Goal: Task Accomplishment & Management: Use online tool/utility

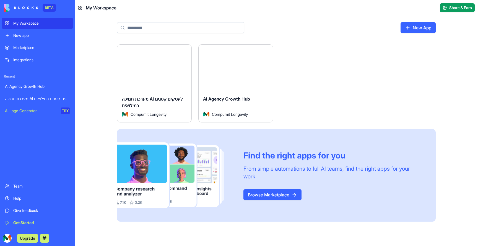
click at [154, 68] on button "Launch" at bounding box center [155, 67] width 42 height 11
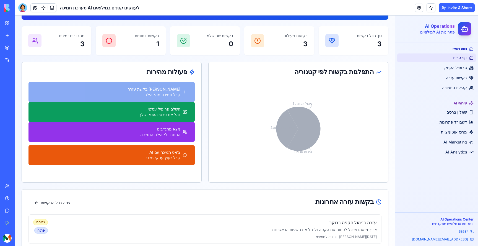
scroll to position [67, 0]
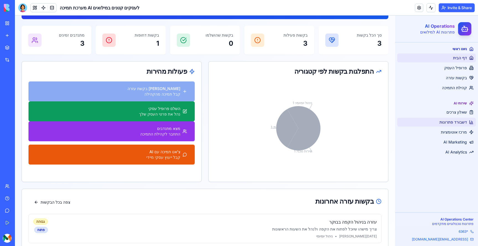
click at [454, 119] on link "דשבורד פתרונות" at bounding box center [436, 122] width 79 height 9
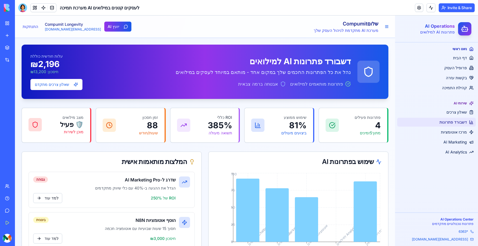
click at [454, 45] on div "ניווט ראשי" at bounding box center [436, 49] width 79 height 9
click at [455, 48] on div "ניווט ראשי" at bounding box center [436, 49] width 79 height 9
click at [461, 57] on span "דף הבית" at bounding box center [460, 58] width 14 height 6
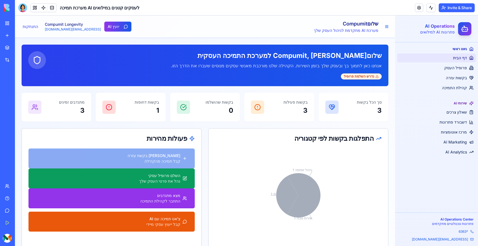
click at [368, 77] on div "נדרש השלמת פרופיל" at bounding box center [361, 76] width 41 height 6
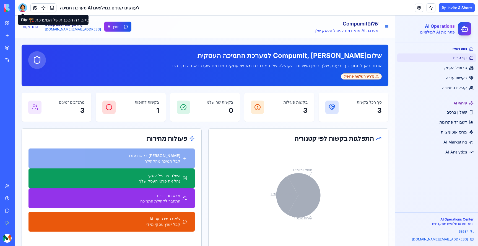
drag, startPoint x: 22, startPoint y: 7, endPoint x: 7, endPoint y: 15, distance: 17.1
click at [22, 7] on div at bounding box center [22, 7] width 9 height 9
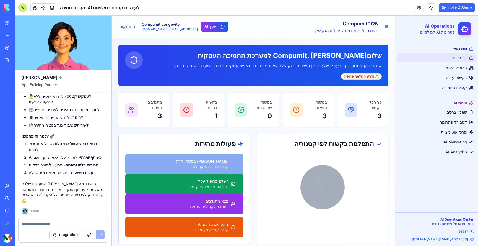
click at [64, 224] on textarea at bounding box center [63, 224] width 83 height 6
click at [70, 240] on div "Integrations" at bounding box center [63, 234] width 89 height 15
click at [70, 238] on button "Integrations" at bounding box center [65, 234] width 33 height 9
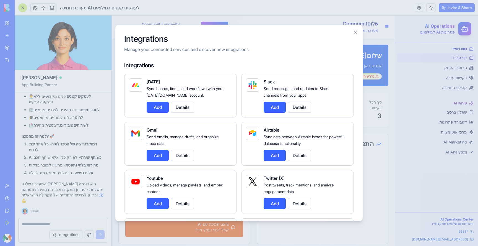
click at [77, 231] on div at bounding box center [239, 123] width 478 height 246
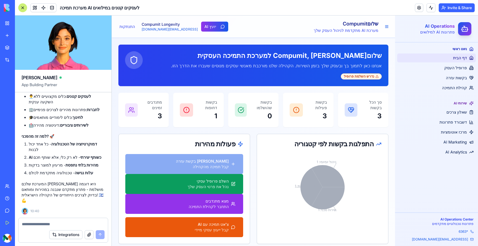
click at [77, 231] on button "Integrations" at bounding box center [65, 234] width 33 height 9
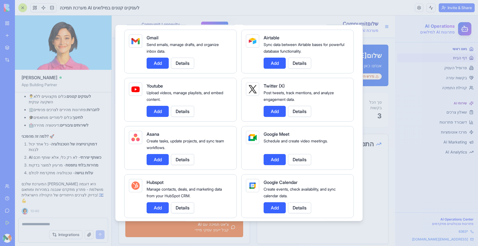
scroll to position [95, 0]
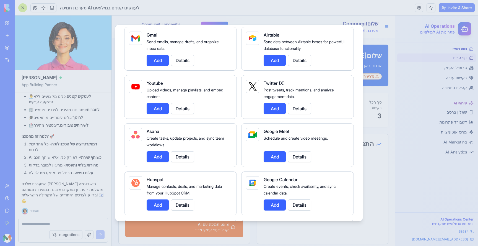
click at [152, 61] on button "Add" at bounding box center [158, 60] width 22 height 11
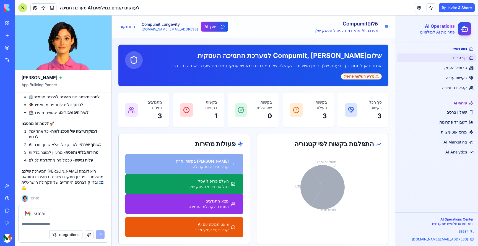
click at [71, 237] on button "Integrations" at bounding box center [65, 234] width 33 height 9
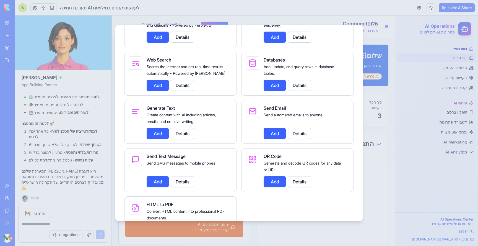
scroll to position [790, 0]
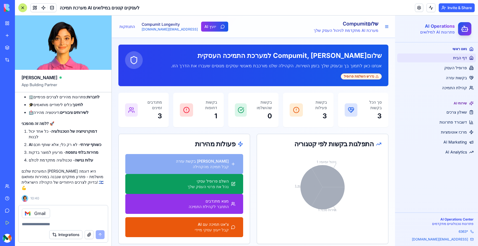
click at [65, 221] on textarea at bounding box center [63, 224] width 83 height 6
type textarea "*"
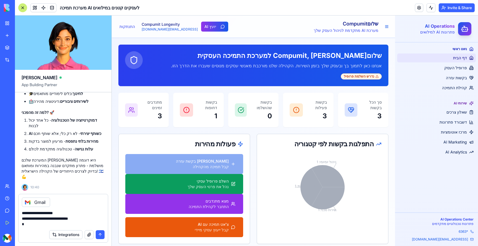
type textarea "**********"
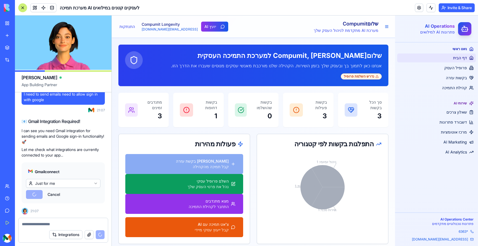
scroll to position [2695, 0]
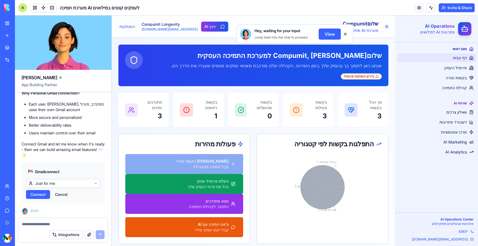
click at [57, 186] on html "BETA My Workspace New app Marketplace Integrations Recent AI Agency Growth Hub …" at bounding box center [239, 123] width 478 height 246
click at [62, 172] on html "BETA My Workspace New app Marketplace Integrations Recent AI Agency Growth Hub …" at bounding box center [239, 123] width 478 height 246
click at [42, 195] on span "Connect" at bounding box center [37, 194] width 15 height 6
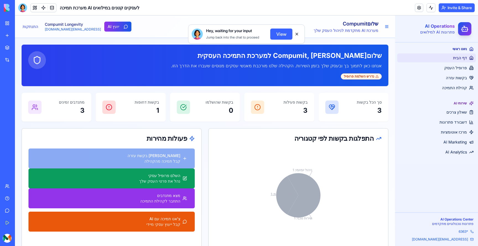
click at [281, 34] on button "View" at bounding box center [281, 33] width 22 height 11
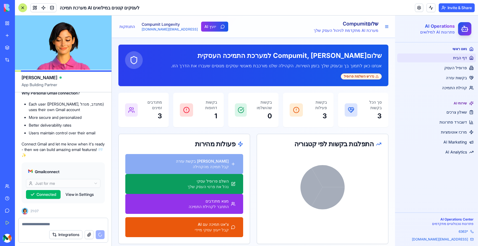
click at [45, 227] on div "Integrations" at bounding box center [63, 234] width 89 height 15
click at [45, 225] on textarea at bounding box center [63, 224] width 83 height 6
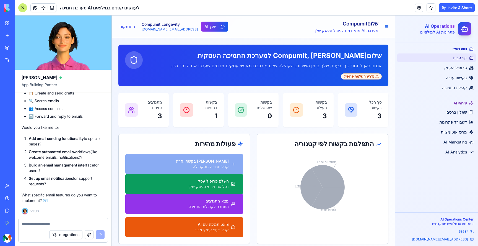
click at [40, 227] on div "Integrations" at bounding box center [63, 234] width 89 height 15
click at [54, 222] on textarea at bounding box center [63, 224] width 83 height 6
click at [56, 222] on textarea at bounding box center [63, 224] width 83 height 6
click at [58, 222] on textarea at bounding box center [63, 224] width 83 height 6
